Goal: Transaction & Acquisition: Download file/media

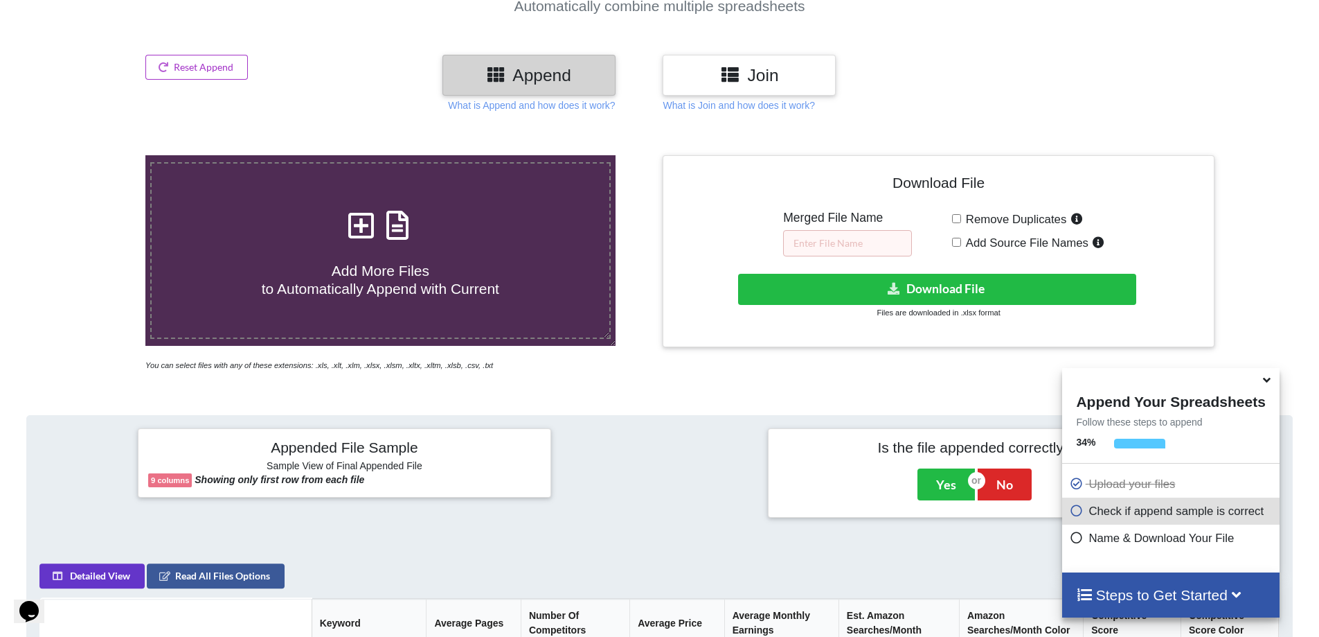
scroll to position [150, 0]
click at [840, 245] on input "text" at bounding box center [847, 244] width 129 height 26
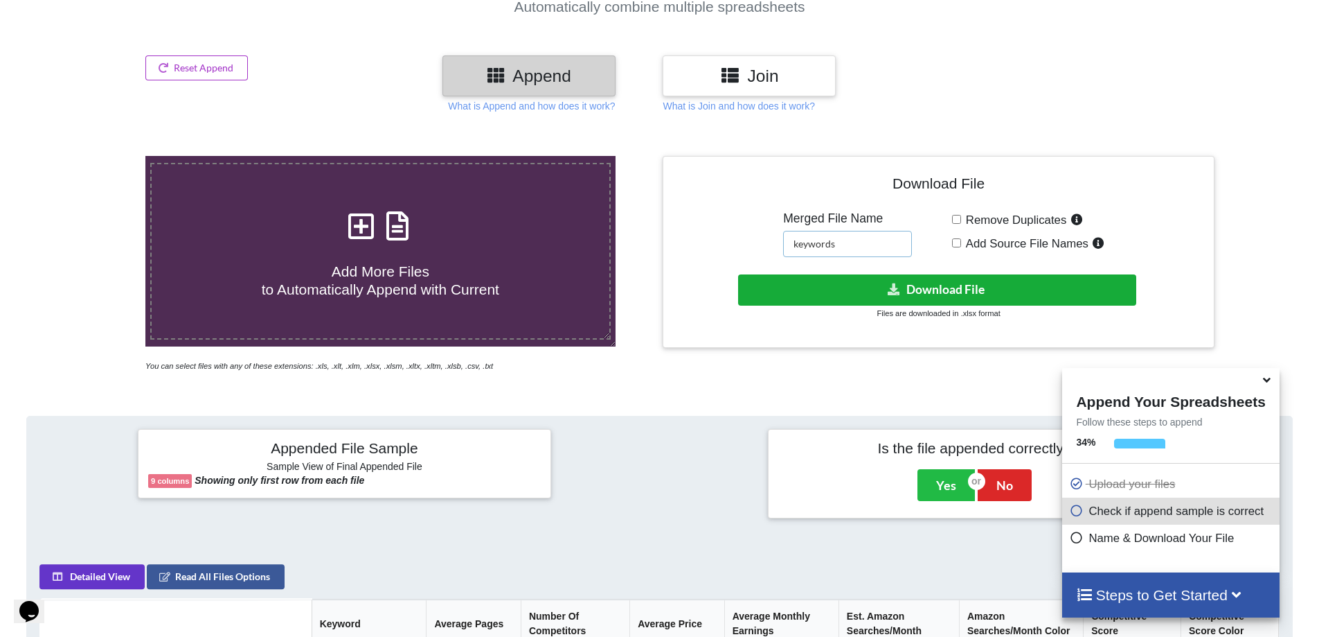
type input "keywords"
click at [940, 290] on button "Download File" at bounding box center [937, 289] width 398 height 31
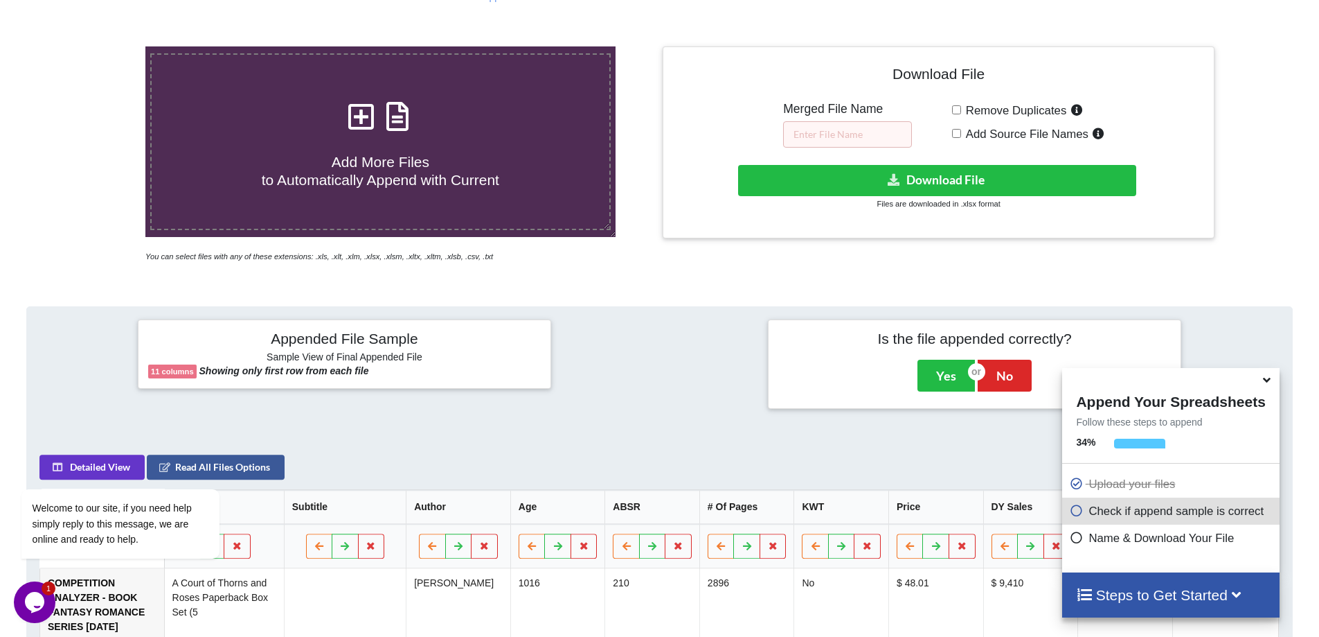
scroll to position [80, 0]
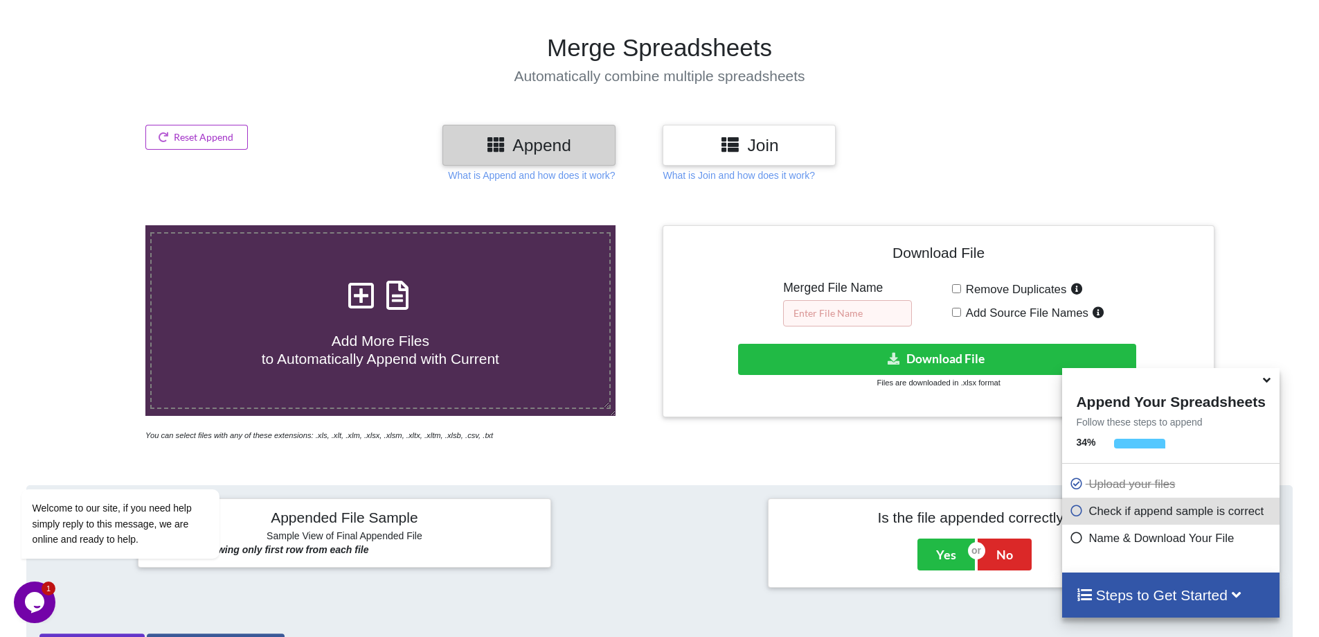
click at [840, 310] on input "text" at bounding box center [847, 313] width 129 height 26
type input "competition"
click at [970, 362] on button "Download File" at bounding box center [937, 359] width 398 height 31
